Goal: Task Accomplishment & Management: Manage account settings

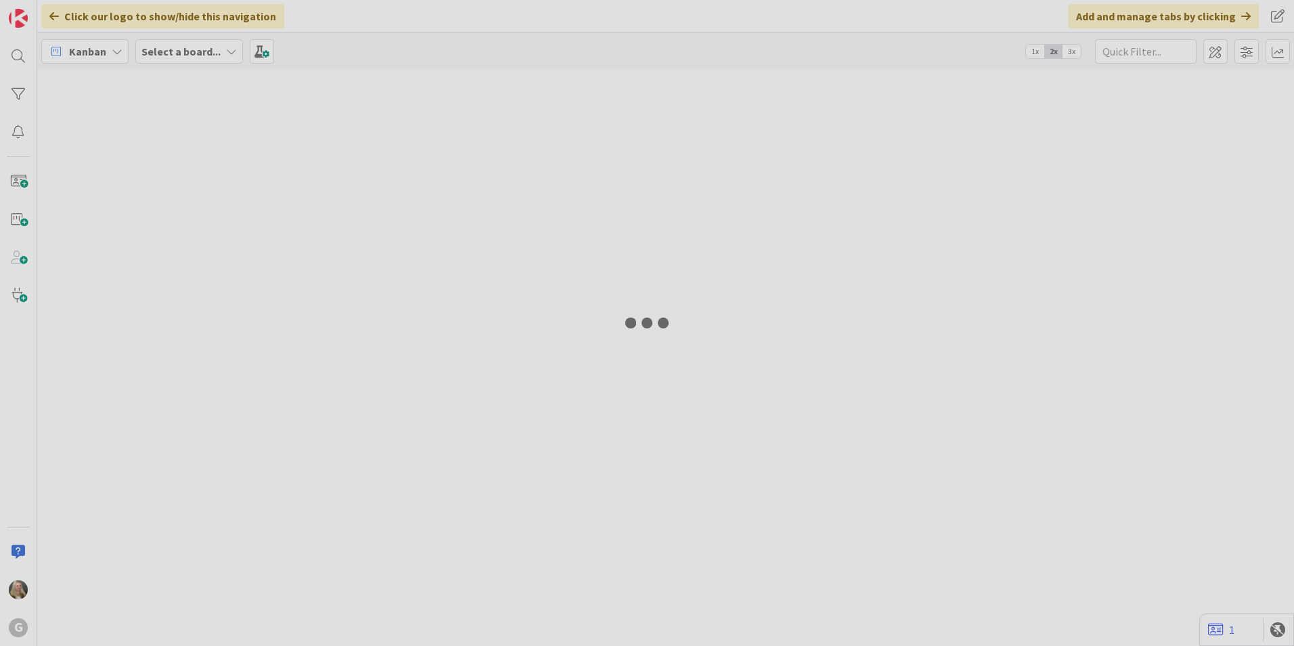
type input "[PERSON_NAME]"
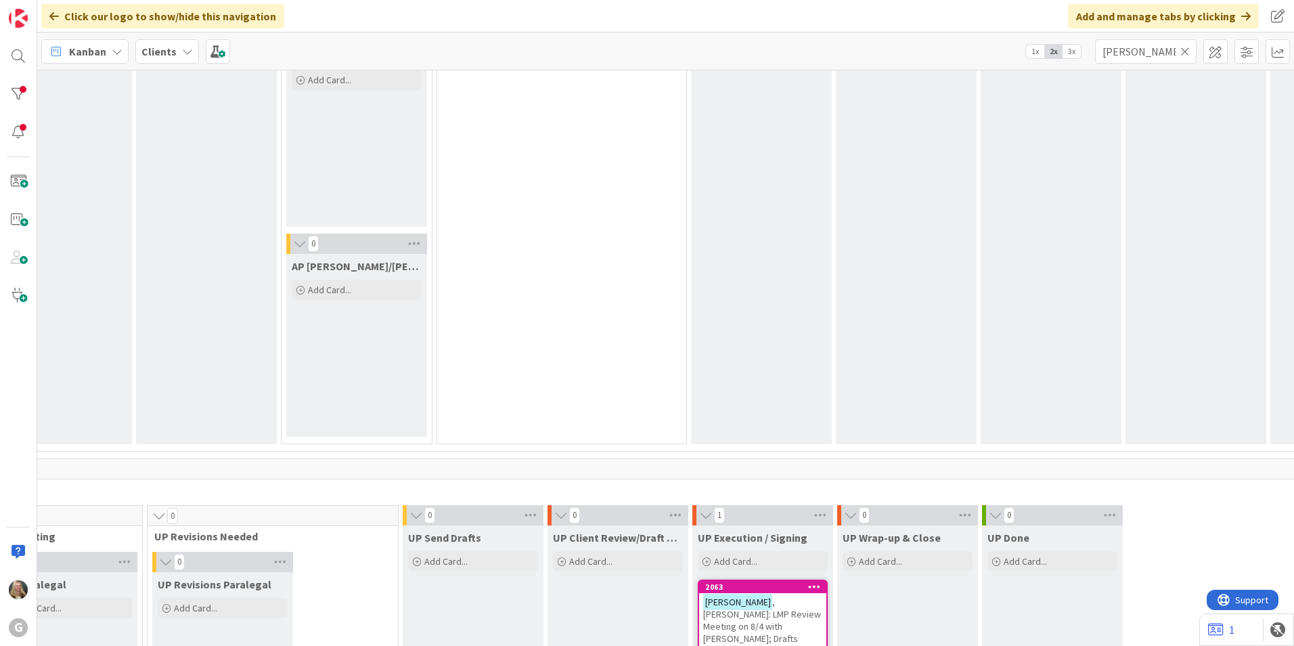
scroll to position [1895, 351]
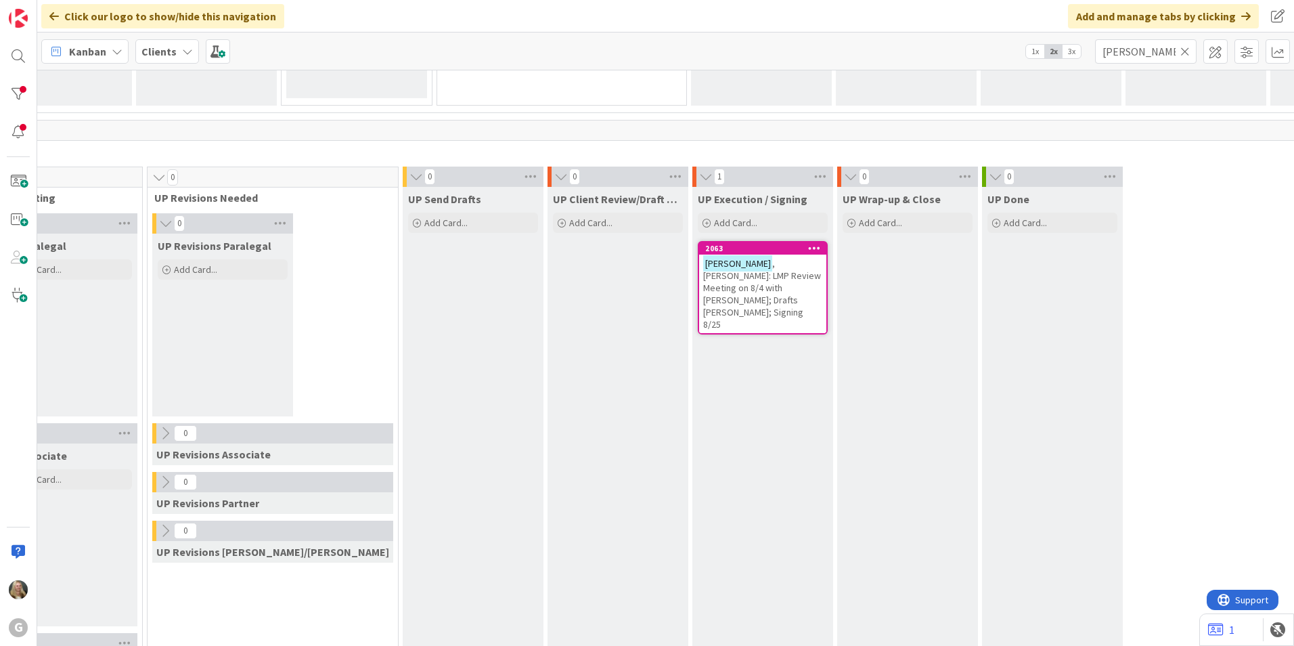
click at [703, 284] on span ", [PERSON_NAME]: LMP Review Meeting on 8/4 with [PERSON_NAME]; Drafts [PERSON_N…" at bounding box center [762, 293] width 118 height 73
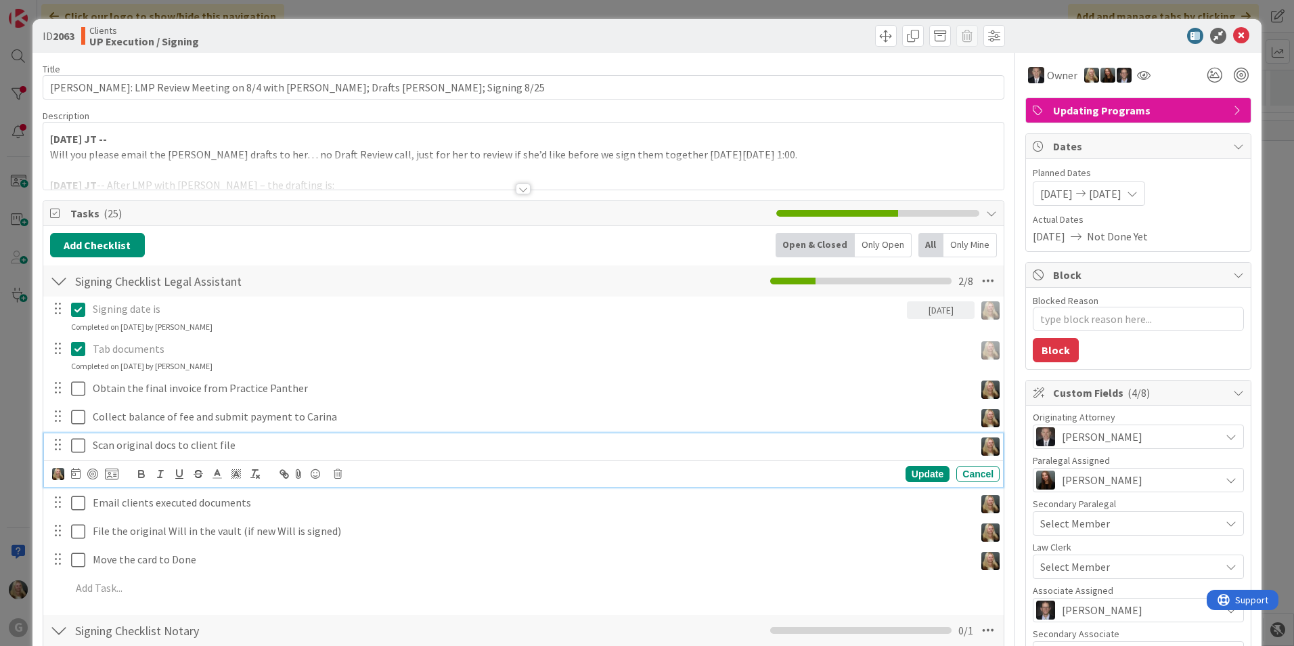
click at [82, 445] on icon at bounding box center [81, 445] width 20 height 16
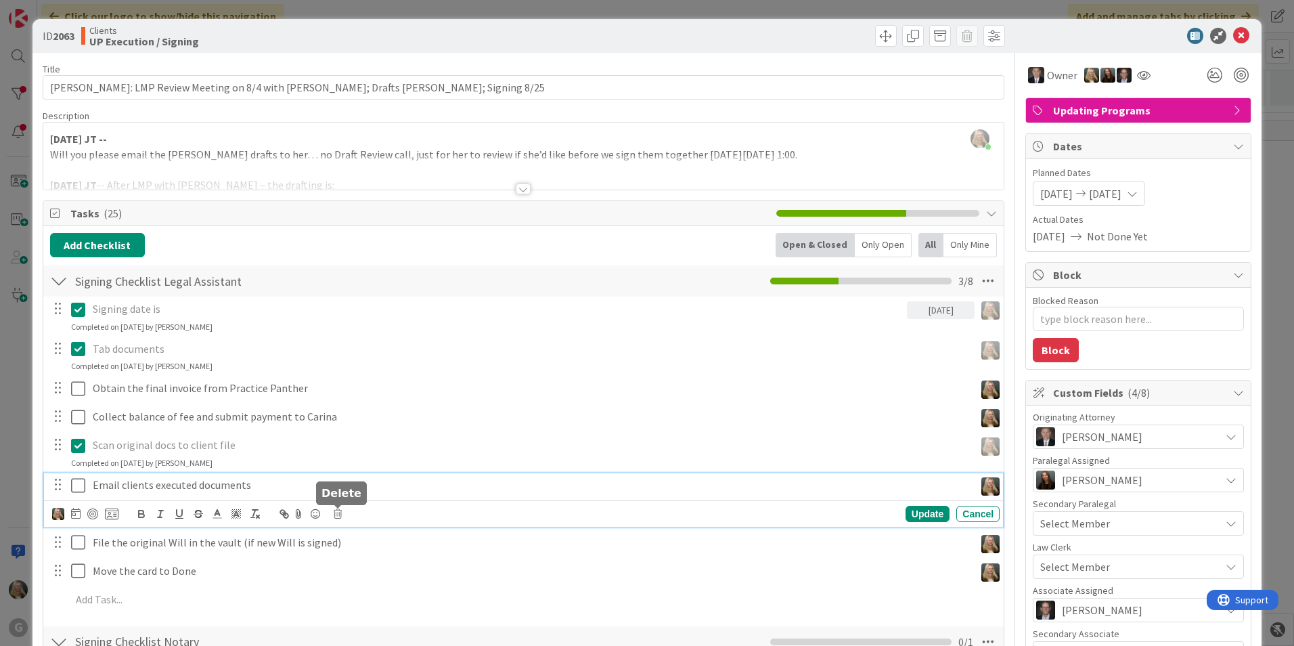
drag, startPoint x: 113, startPoint y: 488, endPoint x: 340, endPoint y: 516, distance: 229.0
click at [340, 516] on icon at bounding box center [338, 513] width 8 height 9
click at [352, 567] on div "Delete" at bounding box center [372, 571] width 50 height 24
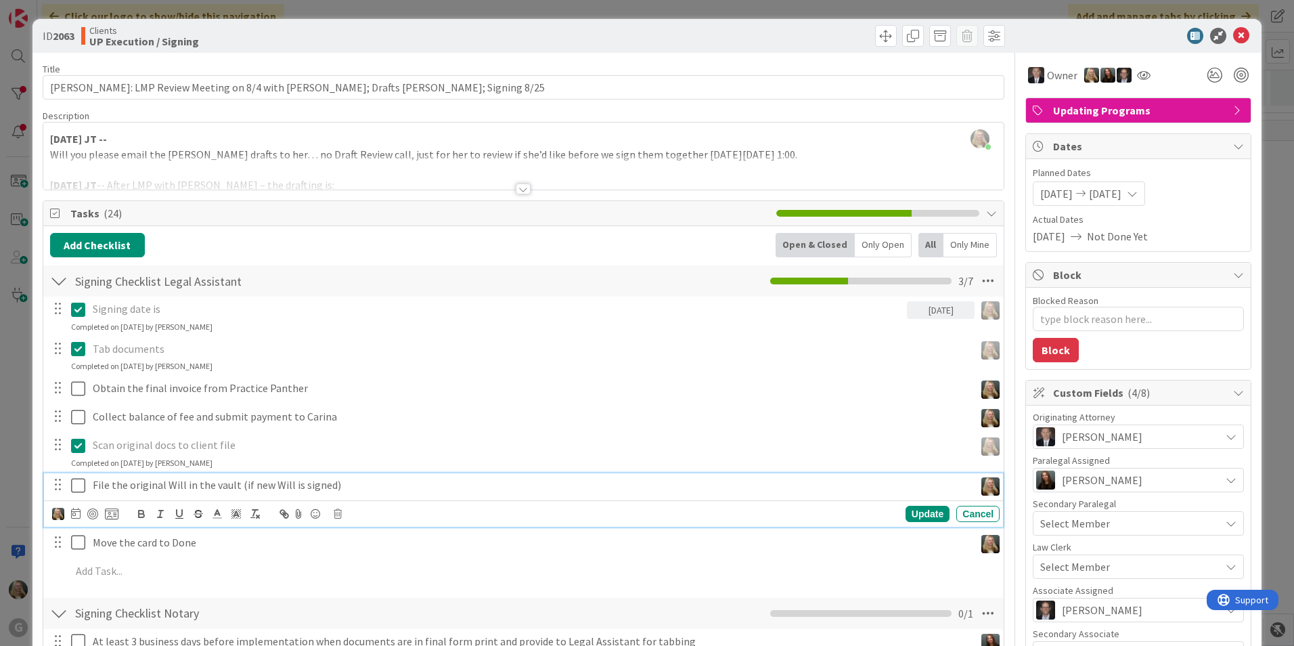
click at [80, 487] on icon at bounding box center [81, 485] width 20 height 16
type textarea "x"
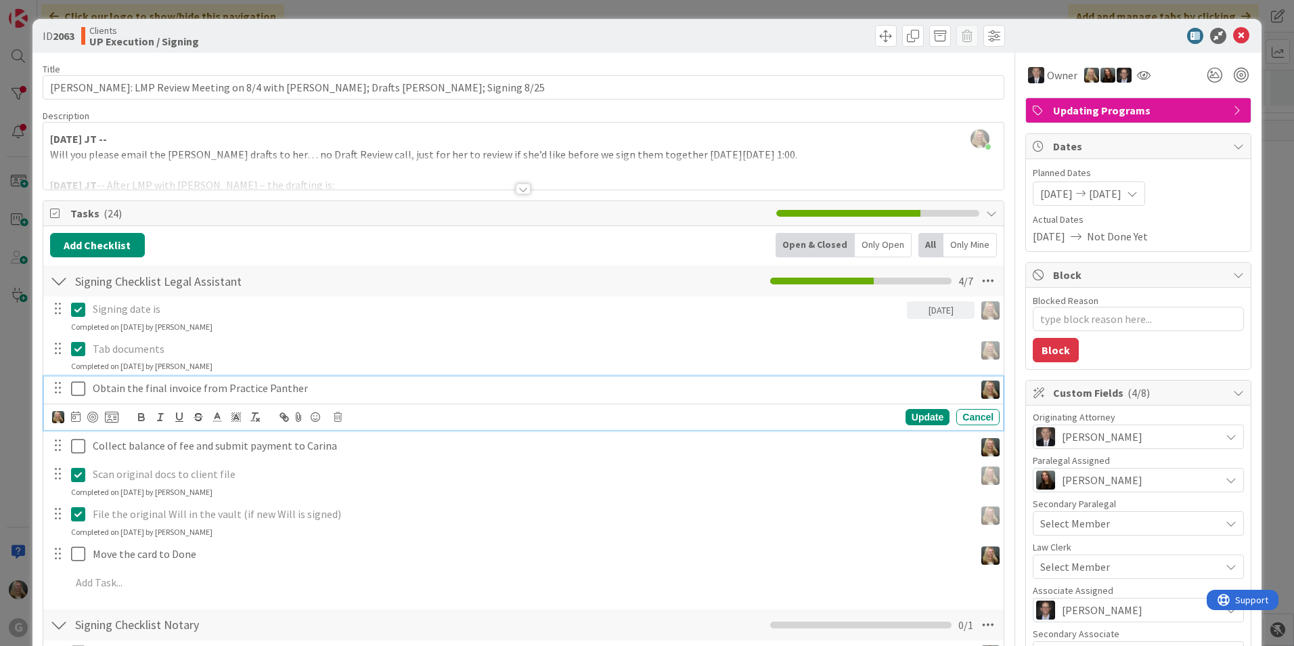
click at [176, 389] on p "Obtain the final invoice from Practice Panther" at bounding box center [531, 388] width 876 height 16
click at [320, 394] on p "Obtain the final invoice from Practice Panther" at bounding box center [531, 388] width 876 height 16
click at [340, 420] on icon at bounding box center [338, 416] width 8 height 9
click at [374, 478] on div "Delete" at bounding box center [372, 474] width 50 height 24
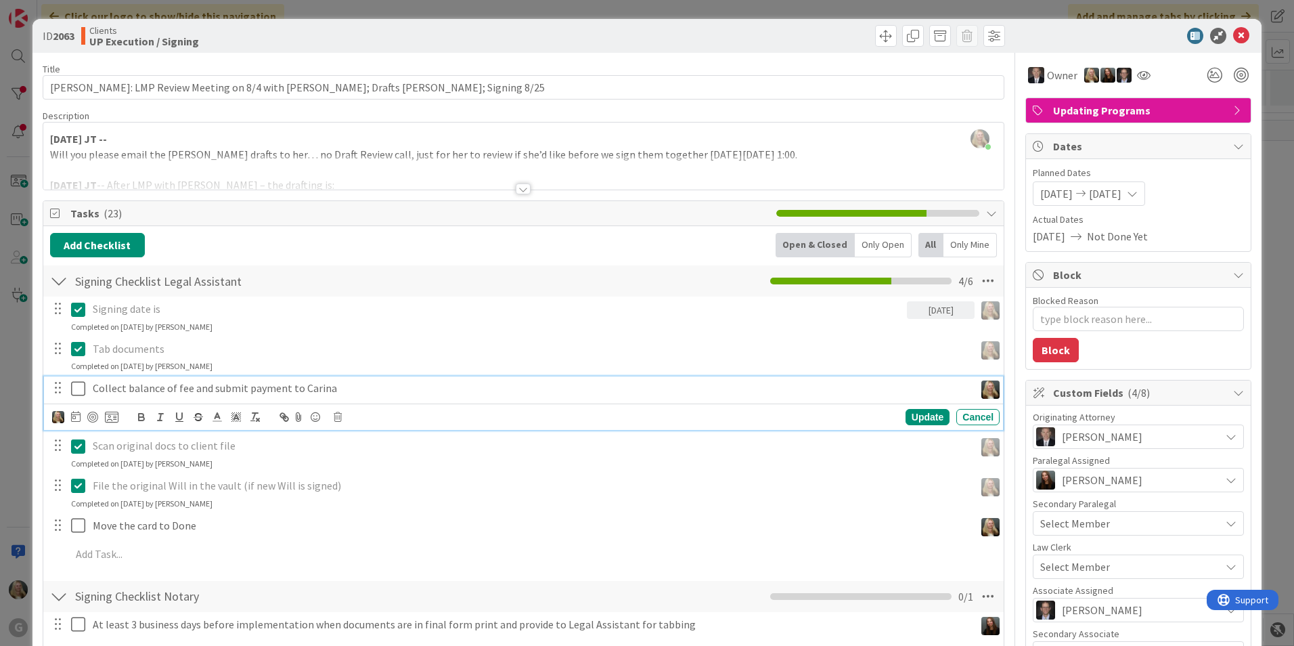
click at [243, 383] on p "Collect balance of fee and submit payment to Carina" at bounding box center [531, 388] width 876 height 16
click at [335, 416] on icon at bounding box center [338, 416] width 8 height 9
click at [360, 477] on div "Delete" at bounding box center [372, 474] width 50 height 24
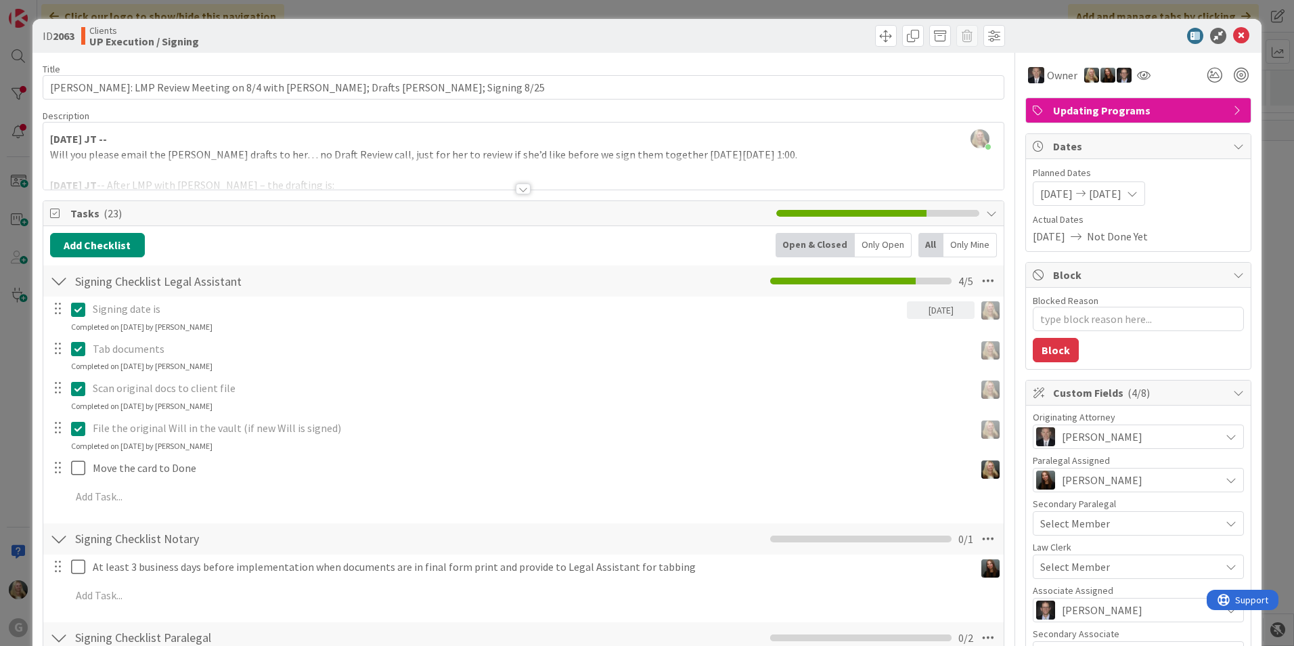
type textarea "x"
click at [1233, 35] on icon at bounding box center [1241, 36] width 16 height 16
